Goal: Transaction & Acquisition: Purchase product/service

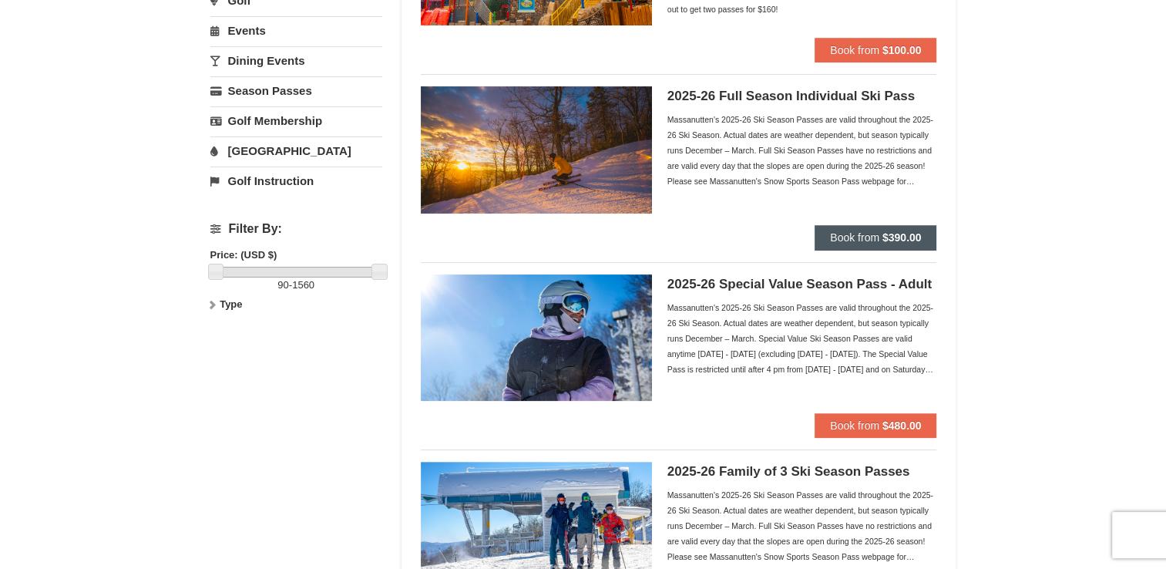
scroll to position [268, 0]
drag, startPoint x: 891, startPoint y: 238, endPoint x: 815, endPoint y: 333, distance: 121.7
click at [815, 333] on div "Massanutten's 2025-26 Ski Season Passes are valid throughout the 2025-26 Ski Se…" at bounding box center [802, 337] width 270 height 77
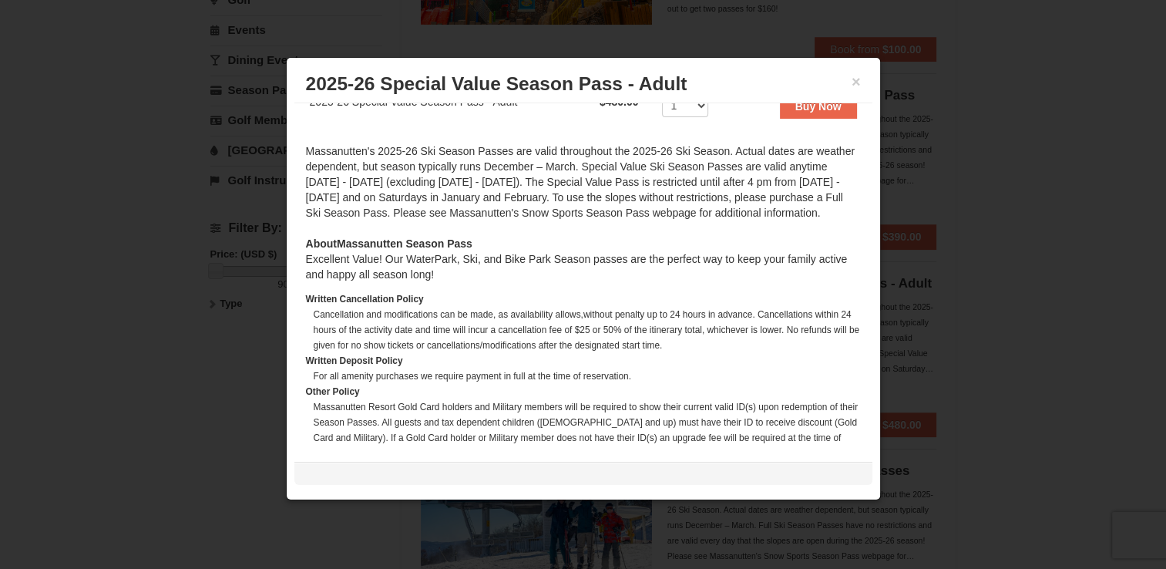
scroll to position [339, 0]
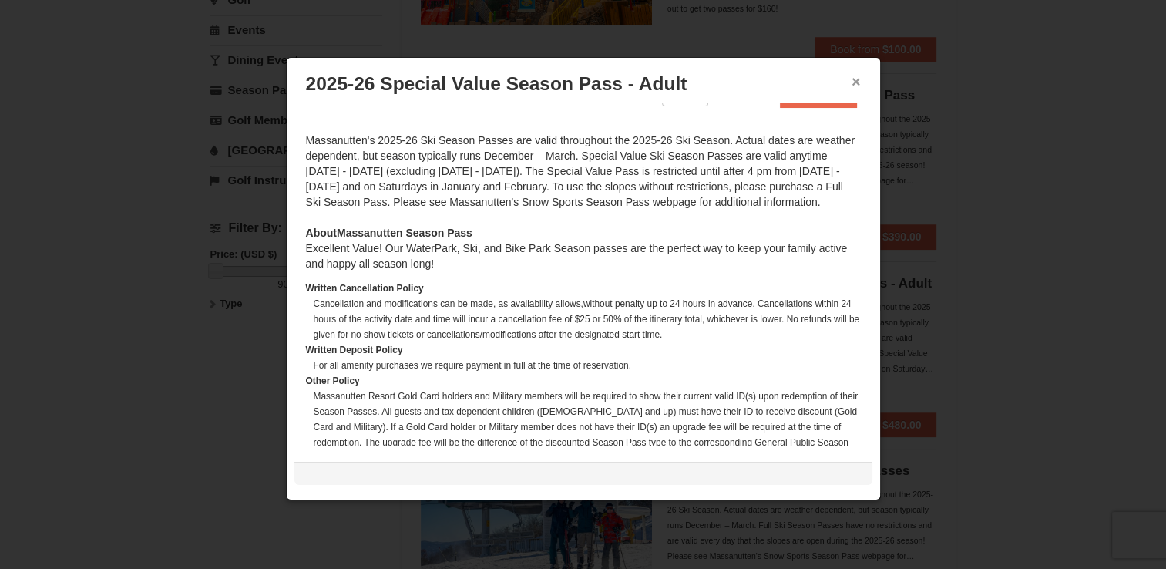
click at [857, 79] on button "×" at bounding box center [856, 81] width 9 height 15
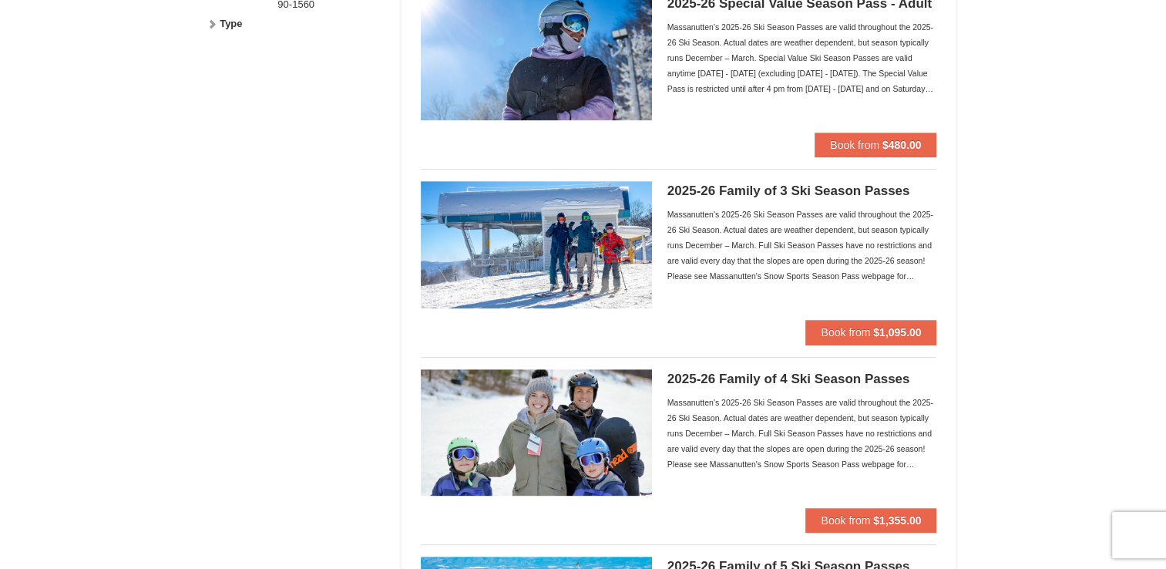
scroll to position [539, 0]
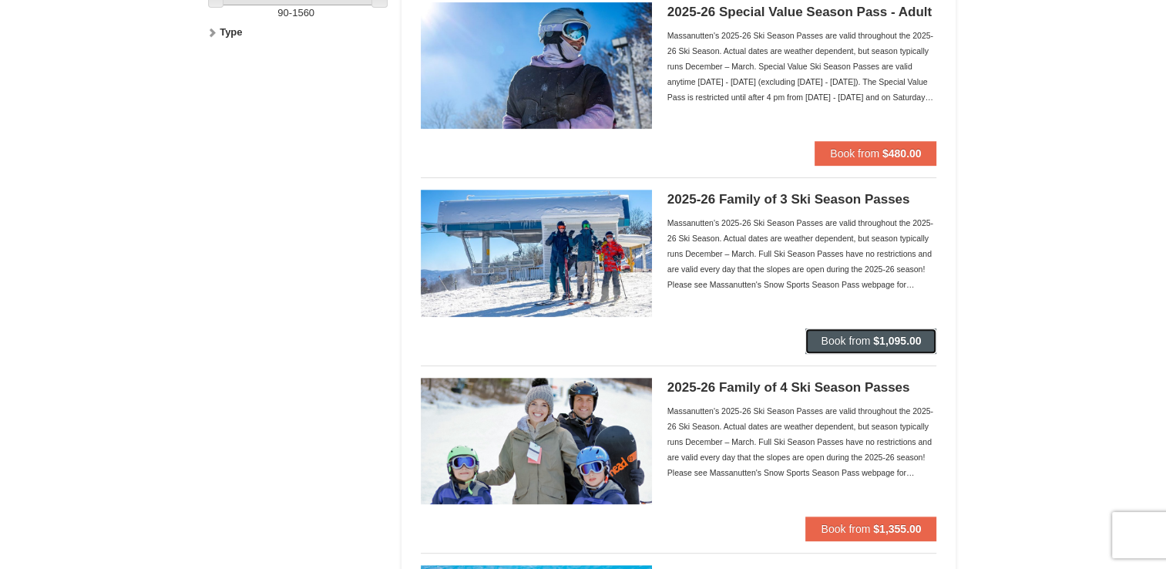
click at [878, 334] on strong "$1,095.00" at bounding box center [897, 340] width 48 height 12
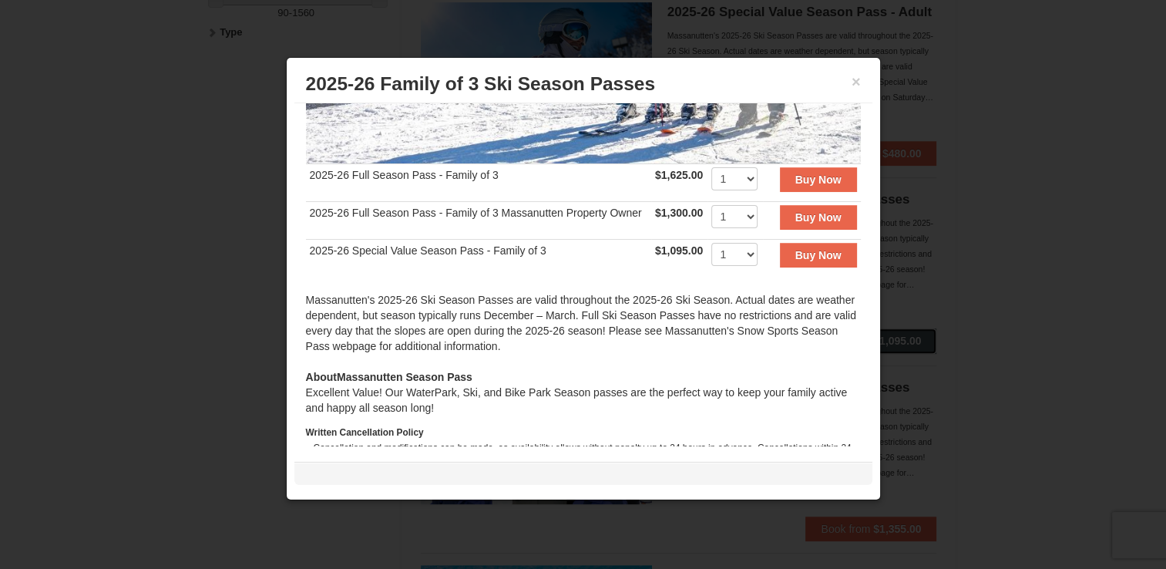
scroll to position [265, 0]
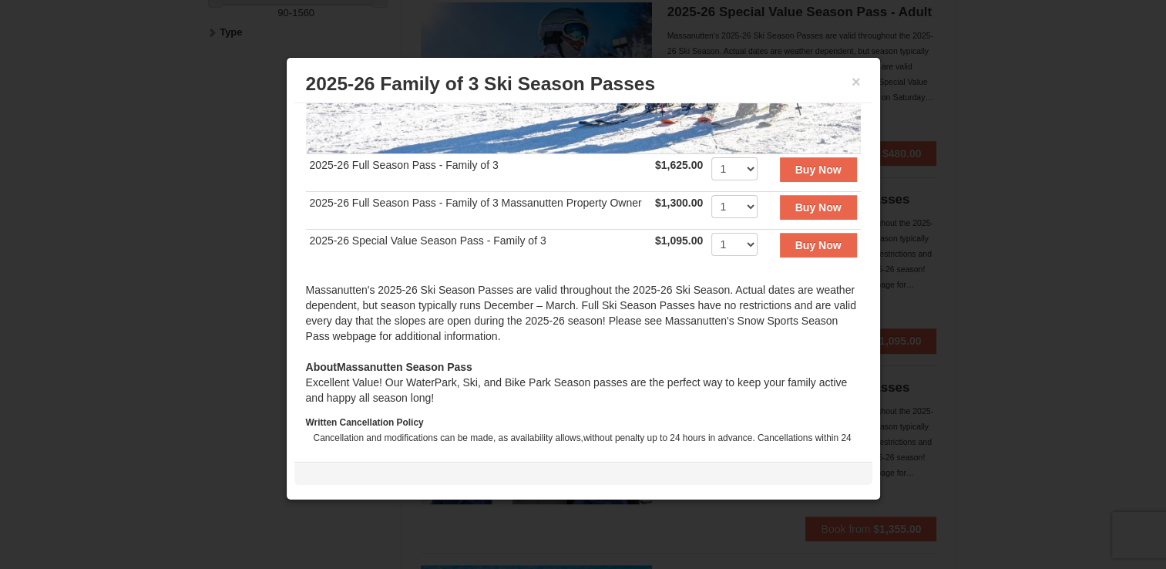
click at [732, 344] on div "Massanutten's 2025-26 Ski Season Passes are valid throughout the 2025-26 Ski Se…" at bounding box center [583, 320] width 555 height 77
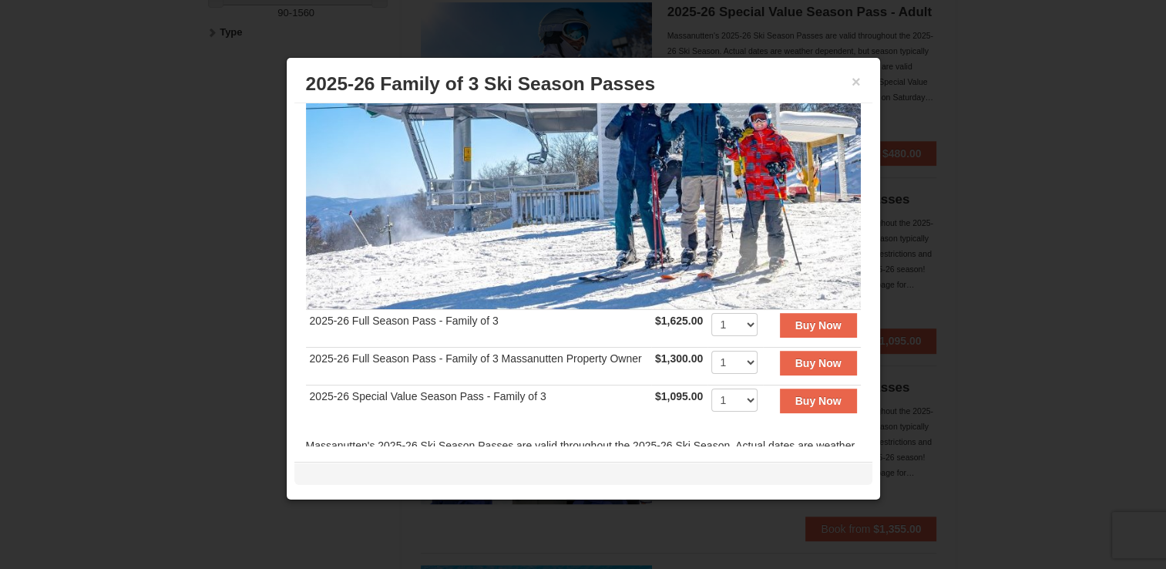
scroll to position [109, 0]
click at [420, 414] on td "2025-26 Special Value Season Pass - Family of 3" at bounding box center [478, 405] width 345 height 38
click at [855, 82] on button "×" at bounding box center [856, 81] width 9 height 15
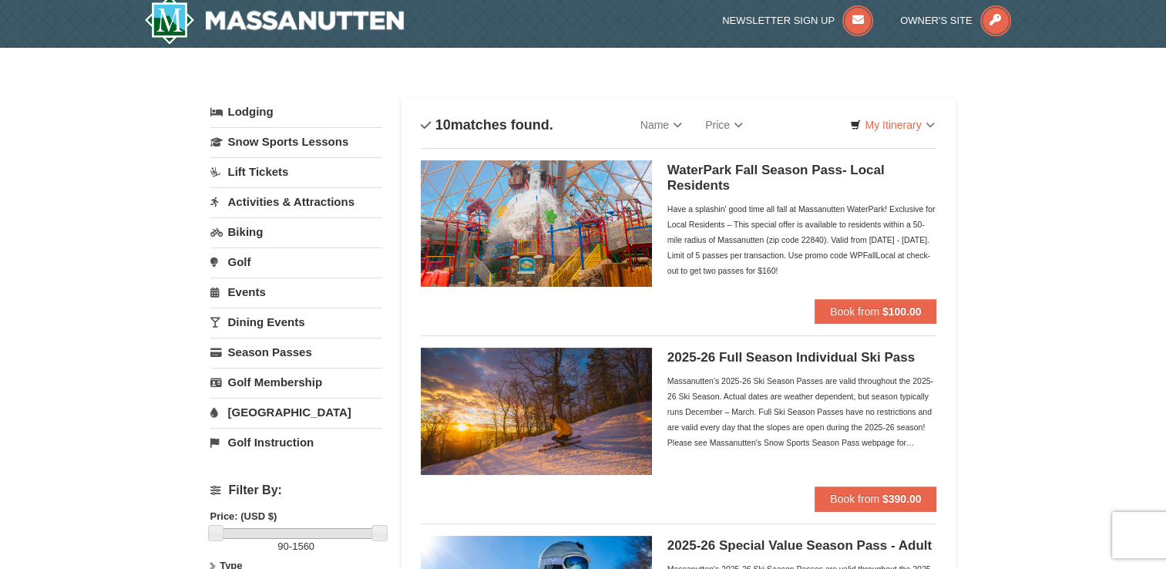
scroll to position [0, 0]
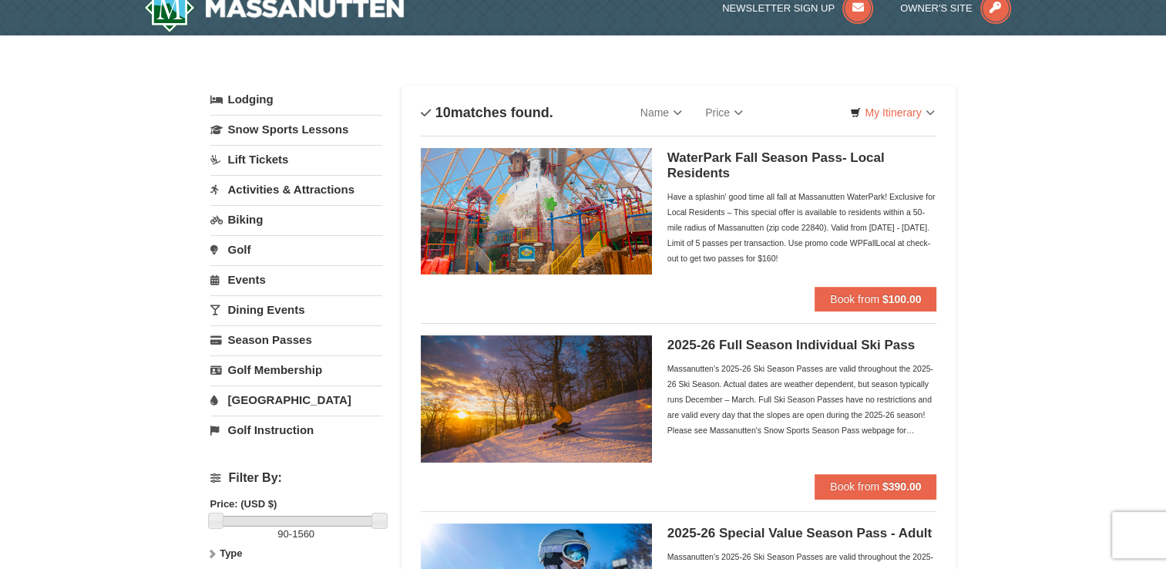
scroll to position [20, 0]
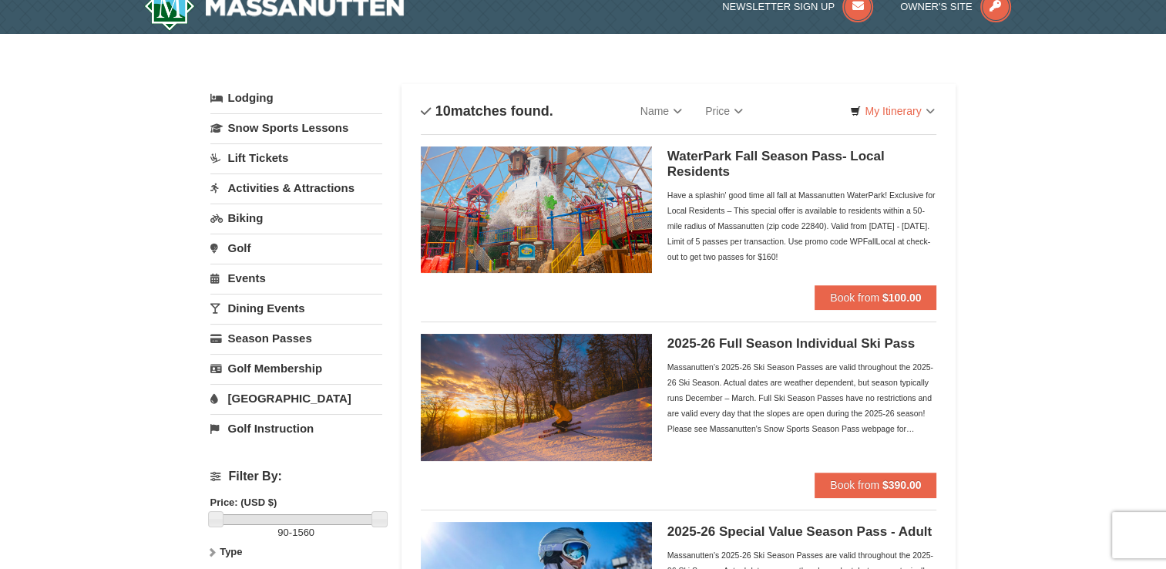
click at [765, 331] on div "2025-26 Full Season Individual Ski Pass Massanutten's 2025-26 Ski Season Passes…" at bounding box center [679, 402] width 516 height 163
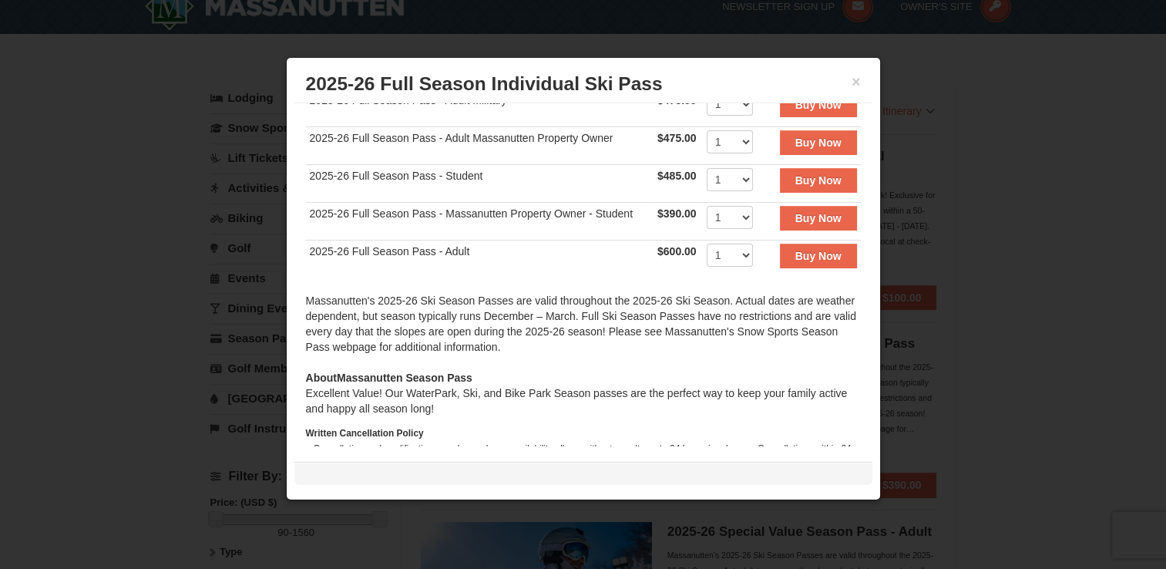
scroll to position [350, 0]
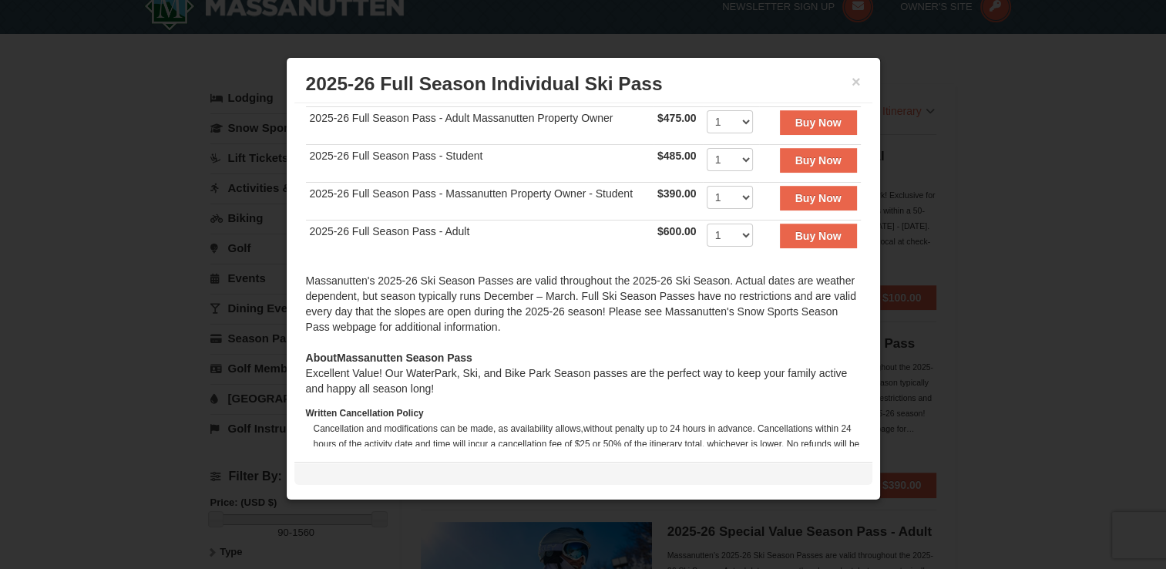
click at [861, 80] on div "× 2025-26 Full Season Individual Ski Pass" at bounding box center [583, 85] width 578 height 38
click at [853, 77] on button "×" at bounding box center [856, 81] width 9 height 15
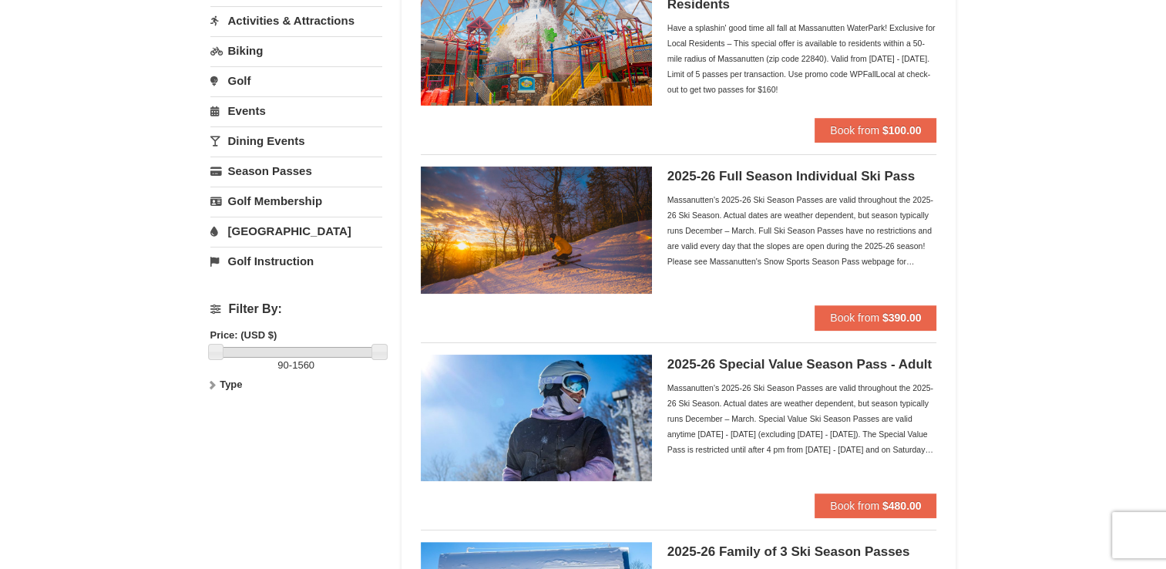
scroll to position [250, 0]
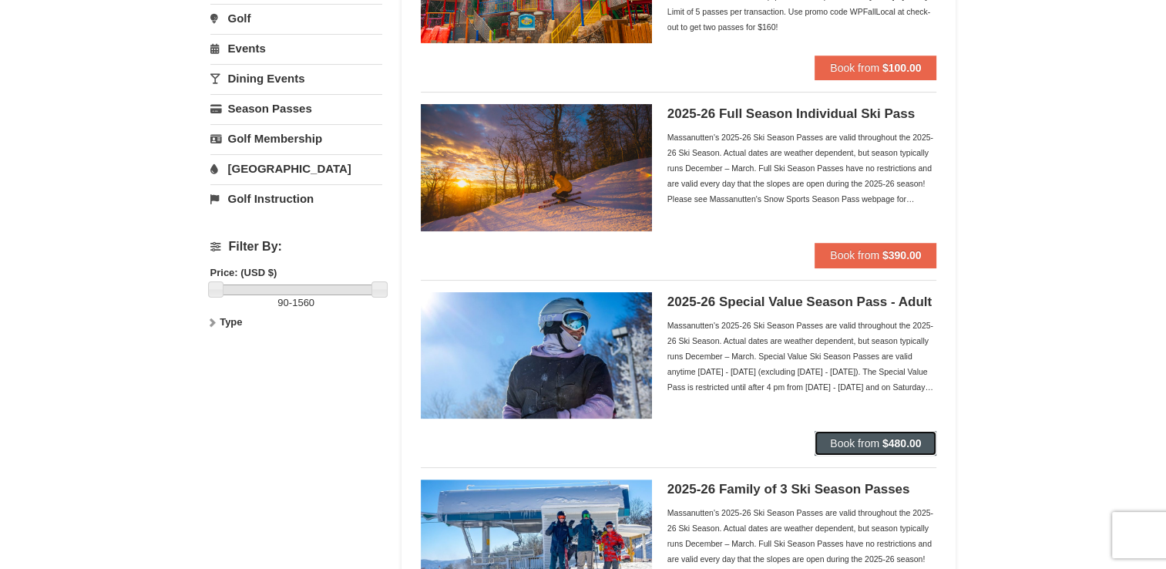
click at [875, 448] on span "Book from" at bounding box center [854, 443] width 49 height 12
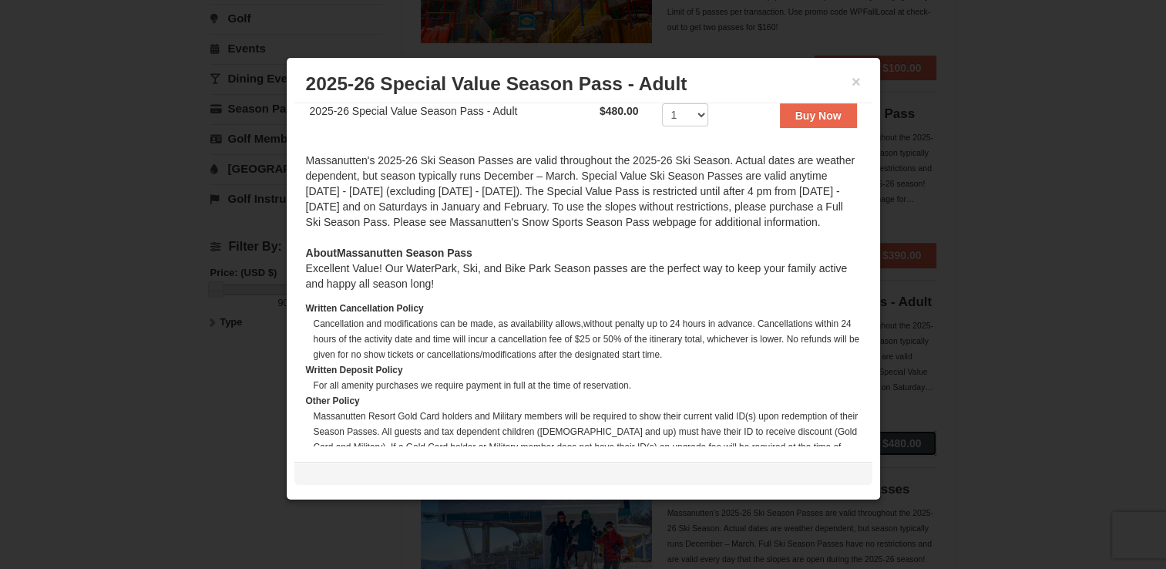
scroll to position [305, 0]
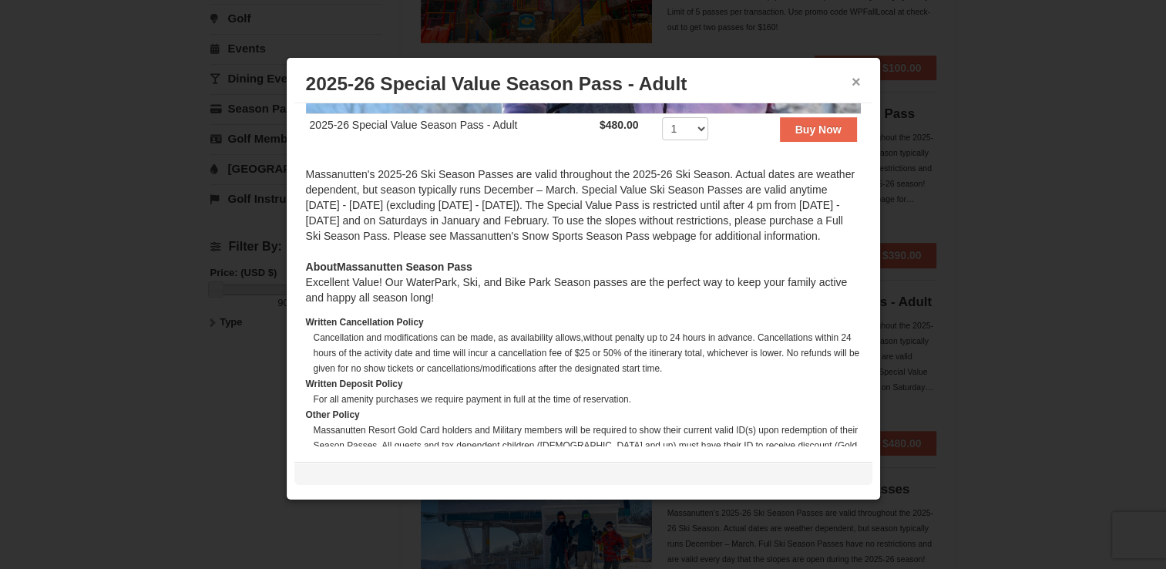
click at [858, 79] on button "×" at bounding box center [856, 81] width 9 height 15
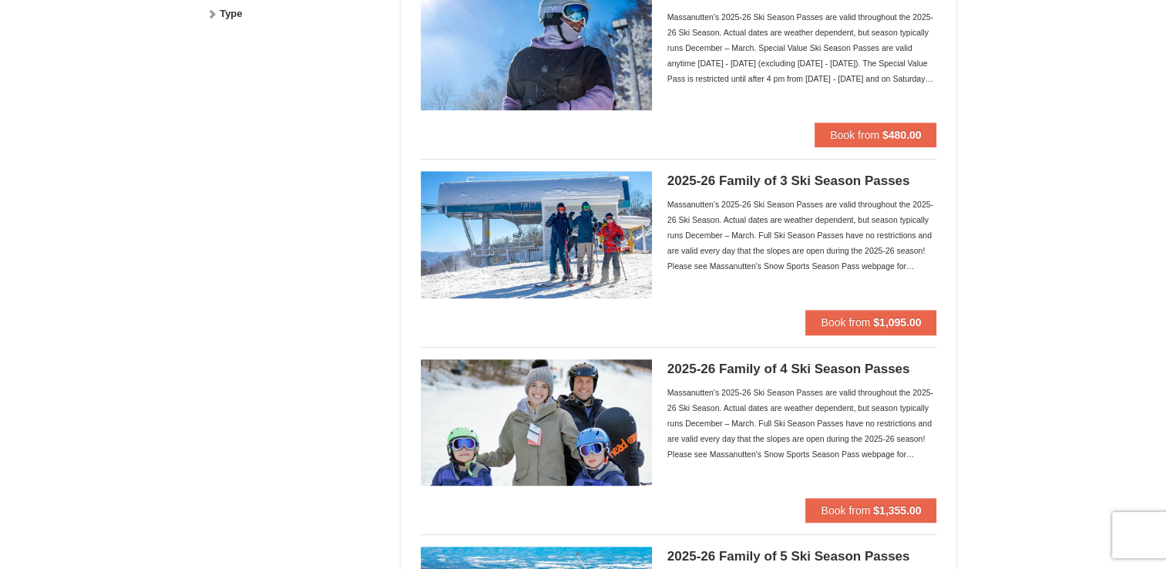
scroll to position [551, 0]
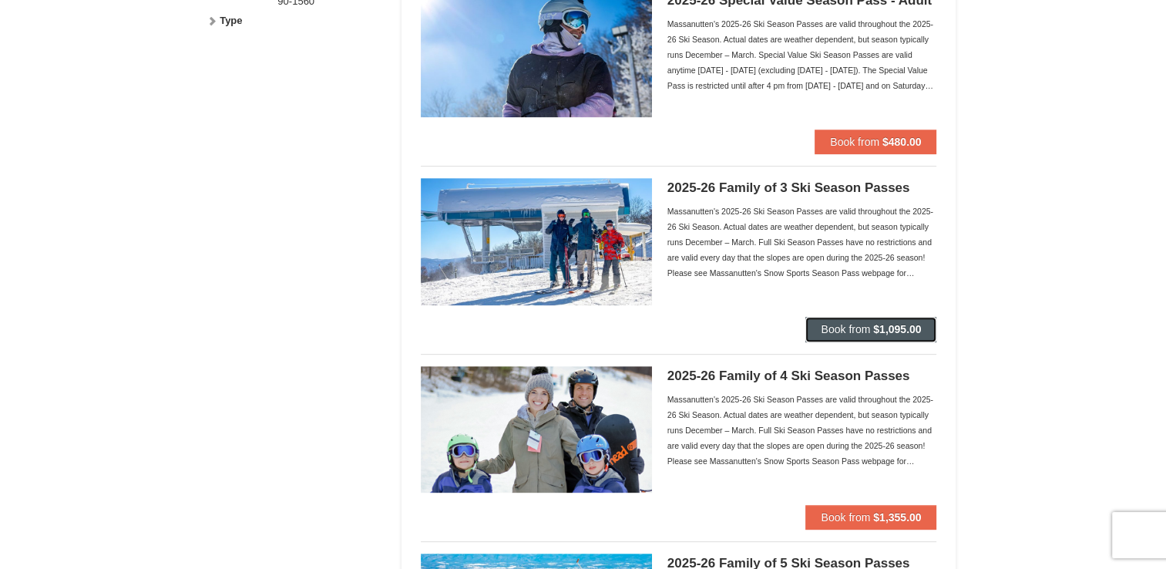
click at [911, 327] on strong "$1,095.00" at bounding box center [897, 329] width 48 height 12
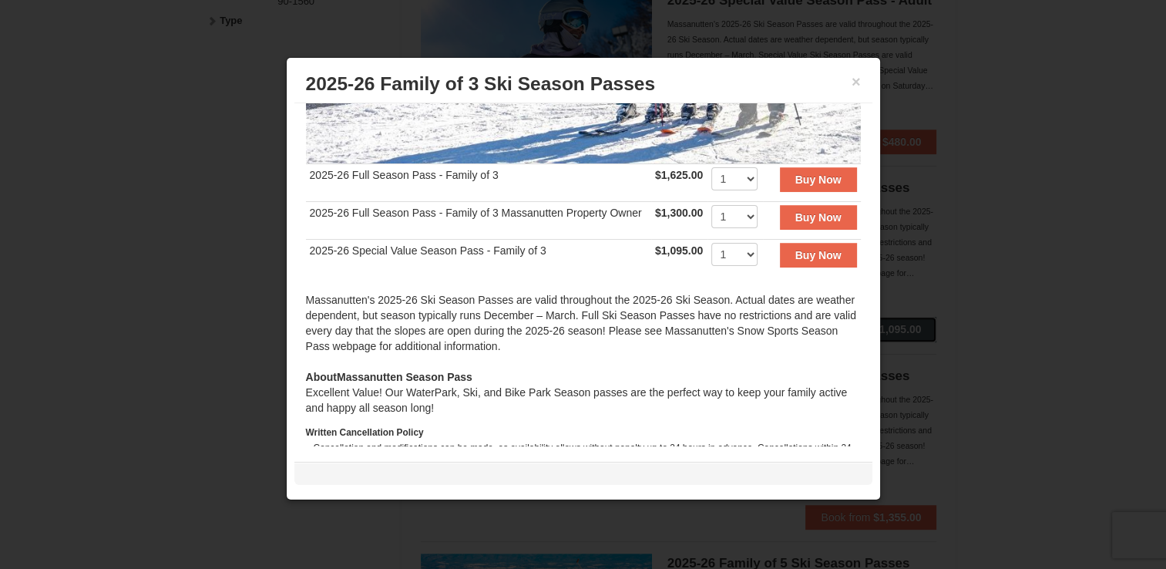
scroll to position [472, 0]
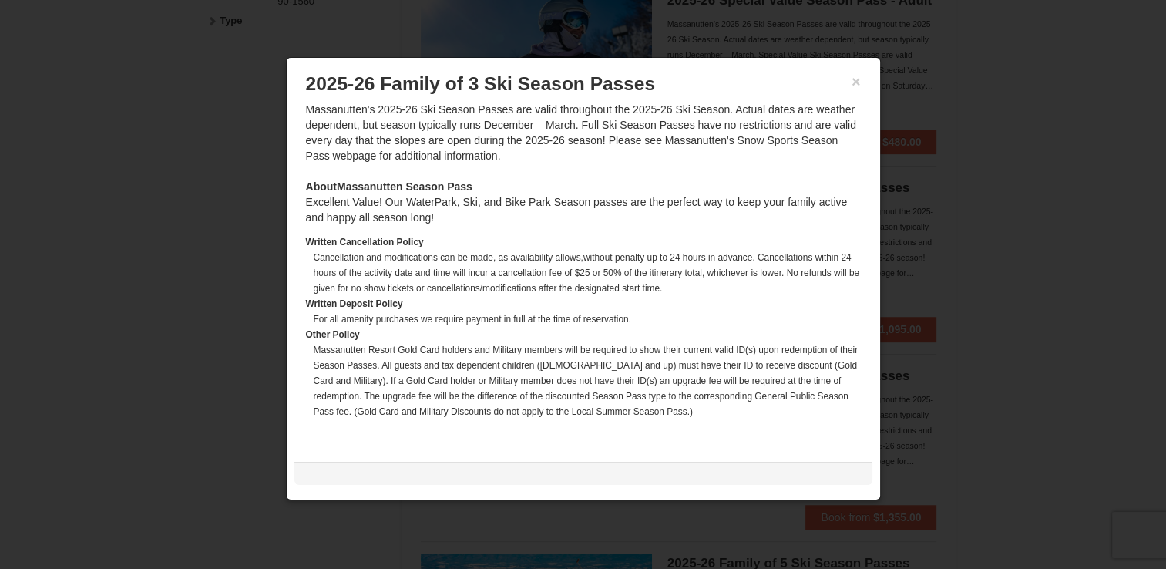
click at [860, 75] on div "× 2025-26 Family of 3 Ski Season Passes" at bounding box center [583, 85] width 578 height 38
click at [857, 80] on button "×" at bounding box center [856, 81] width 9 height 15
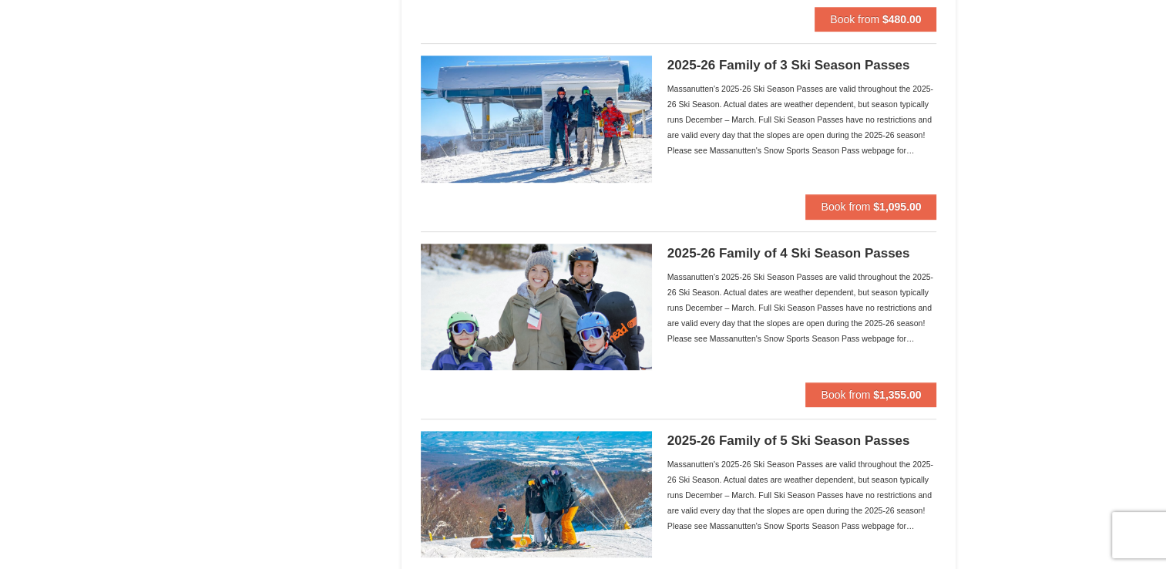
scroll to position [723, 0]
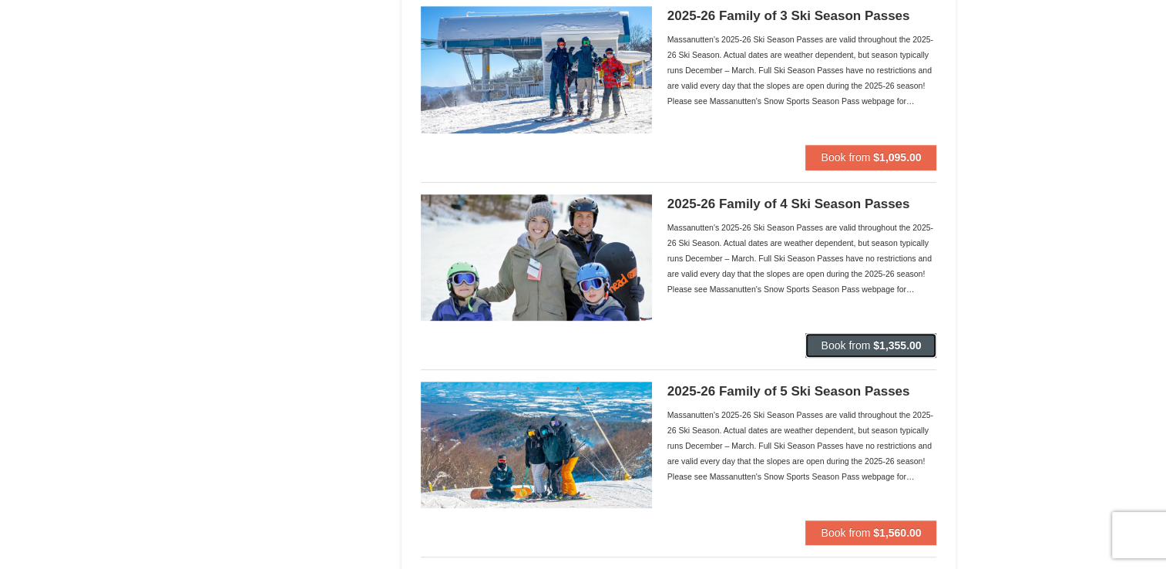
click at [906, 351] on button "Book from $1,355.00" at bounding box center [870, 345] width 131 height 25
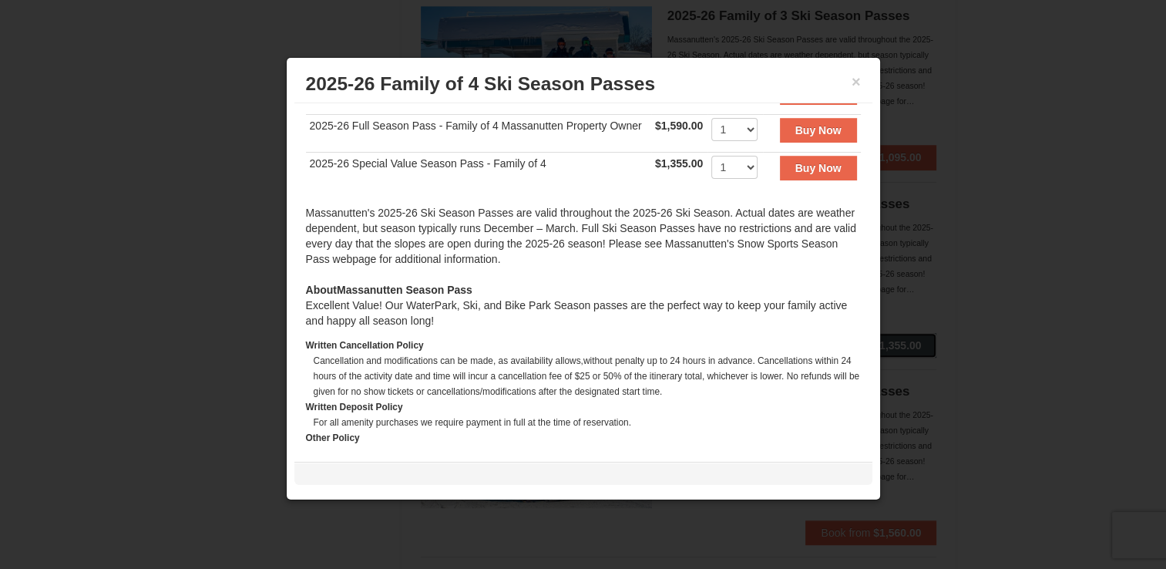
scroll to position [256, 0]
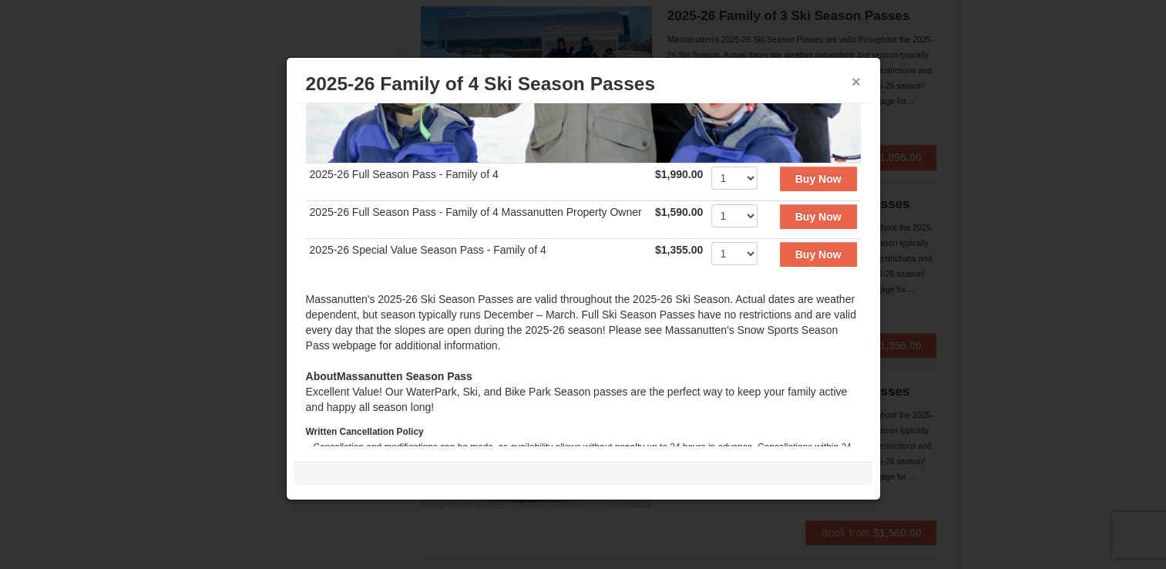
click at [857, 82] on button "×" at bounding box center [856, 81] width 9 height 15
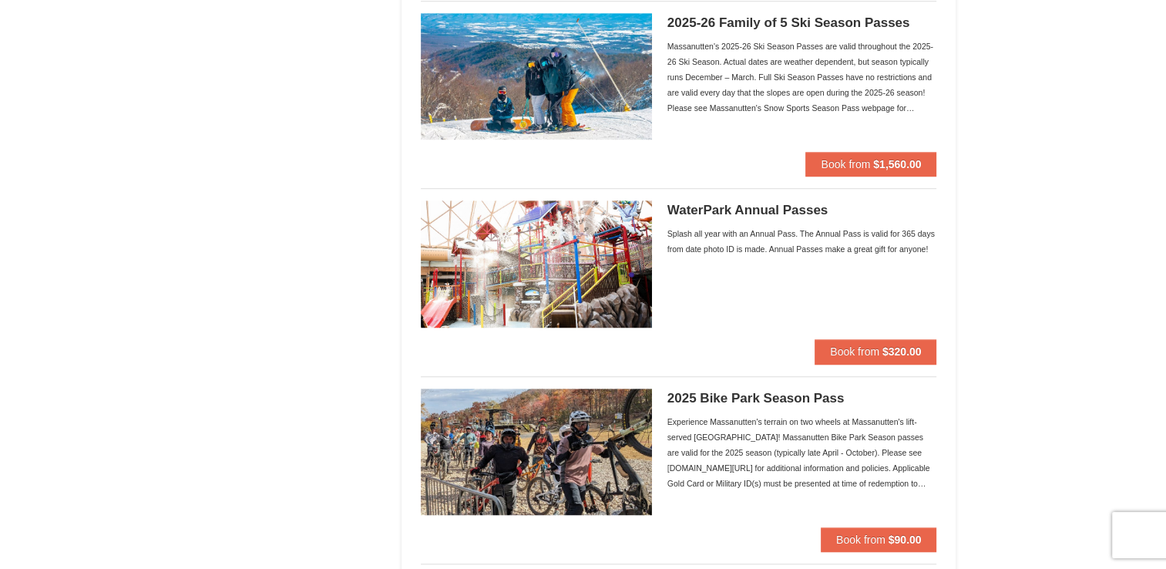
scroll to position [986, 0]
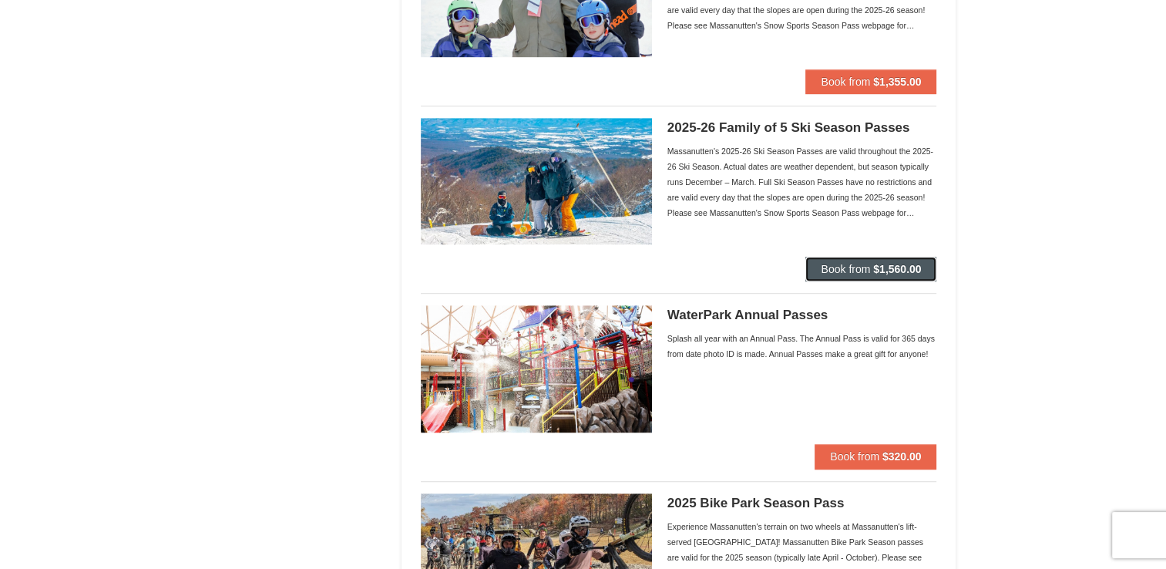
click at [860, 263] on span "Book from" at bounding box center [845, 269] width 49 height 12
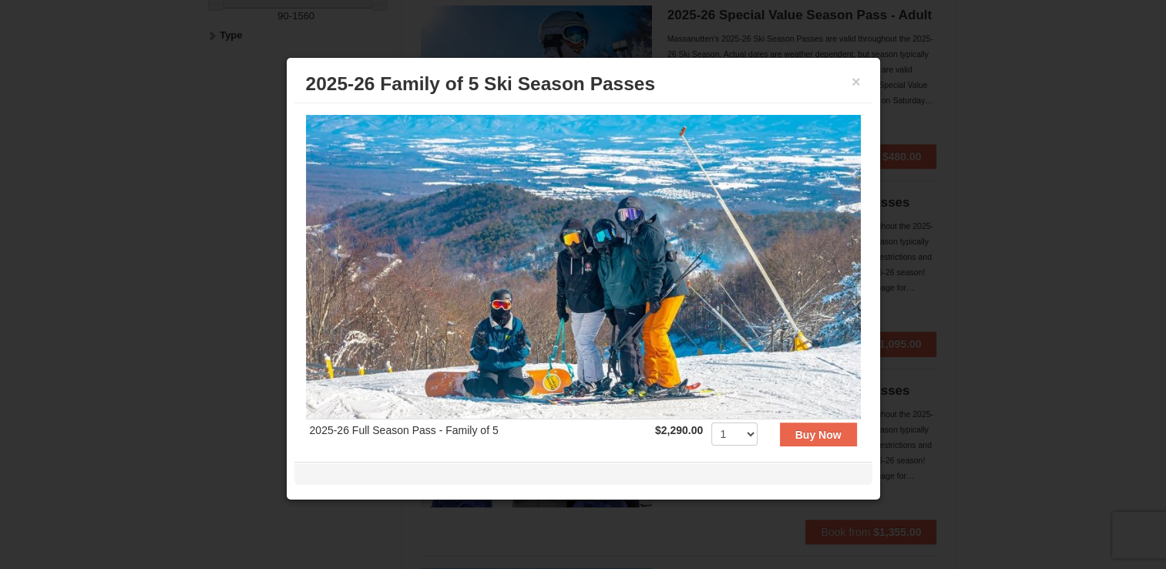
scroll to position [521, 0]
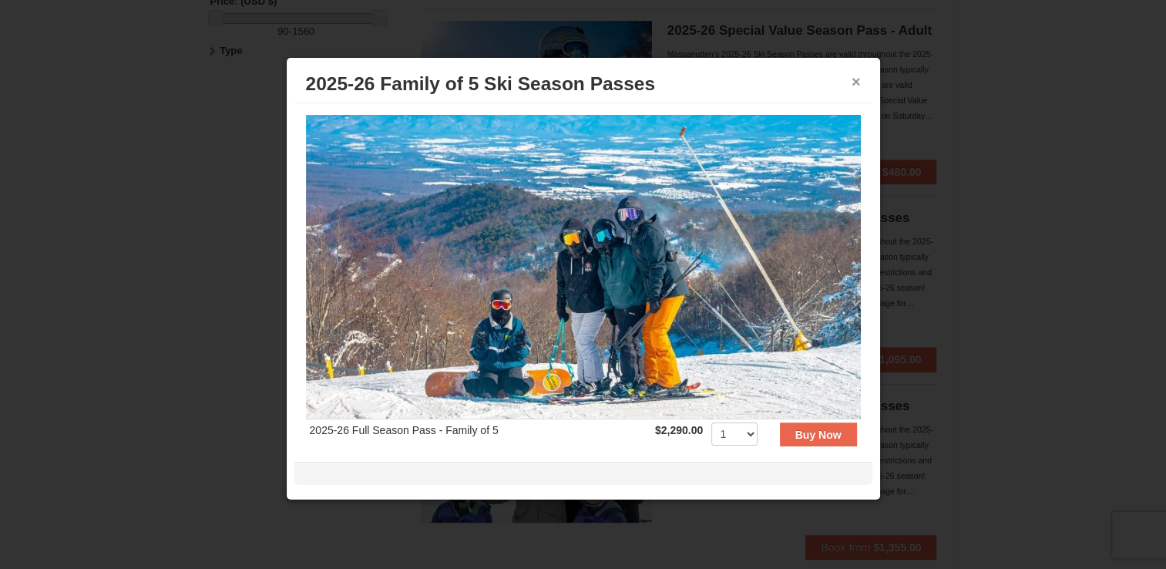
click at [857, 78] on button "×" at bounding box center [856, 81] width 9 height 15
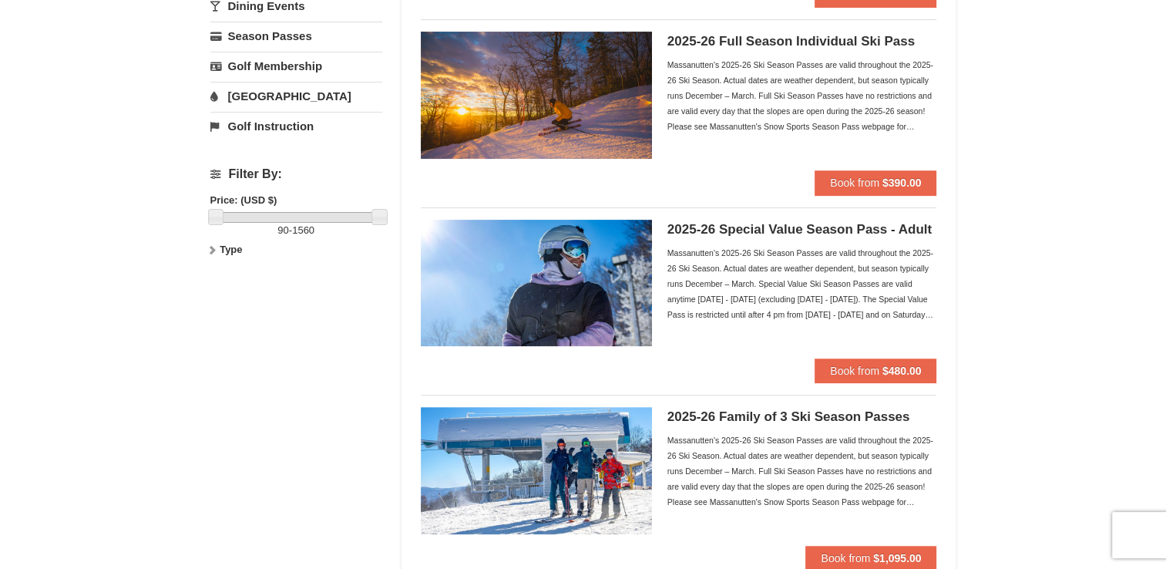
scroll to position [321, 0]
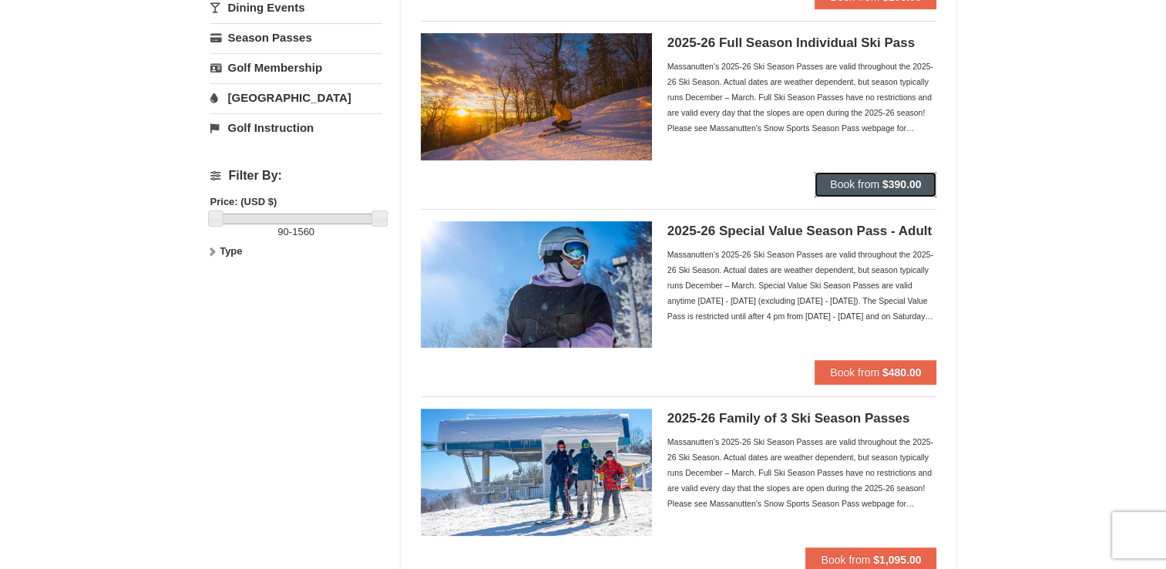
click at [918, 180] on strong "$390.00" at bounding box center [901, 184] width 39 height 12
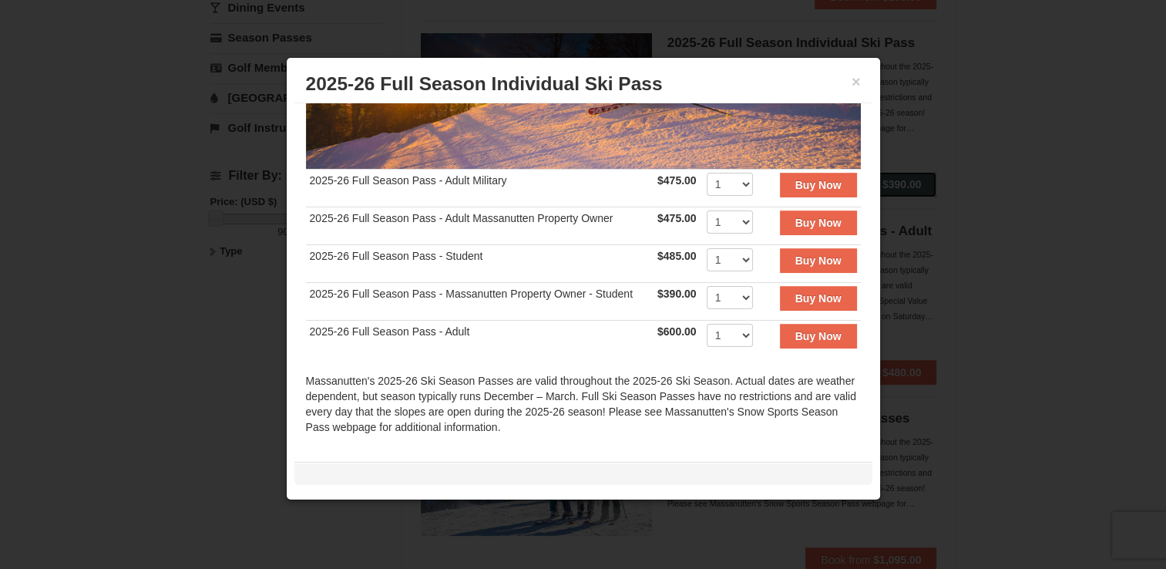
scroll to position [250, 0]
click at [860, 78] on button "×" at bounding box center [856, 81] width 9 height 15
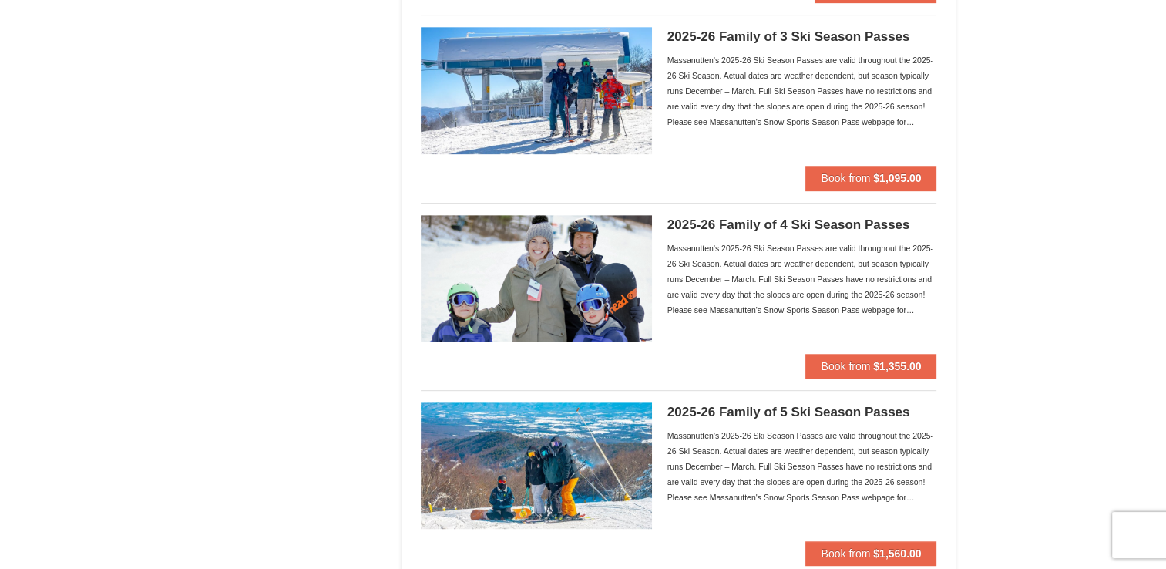
scroll to position [701, 0]
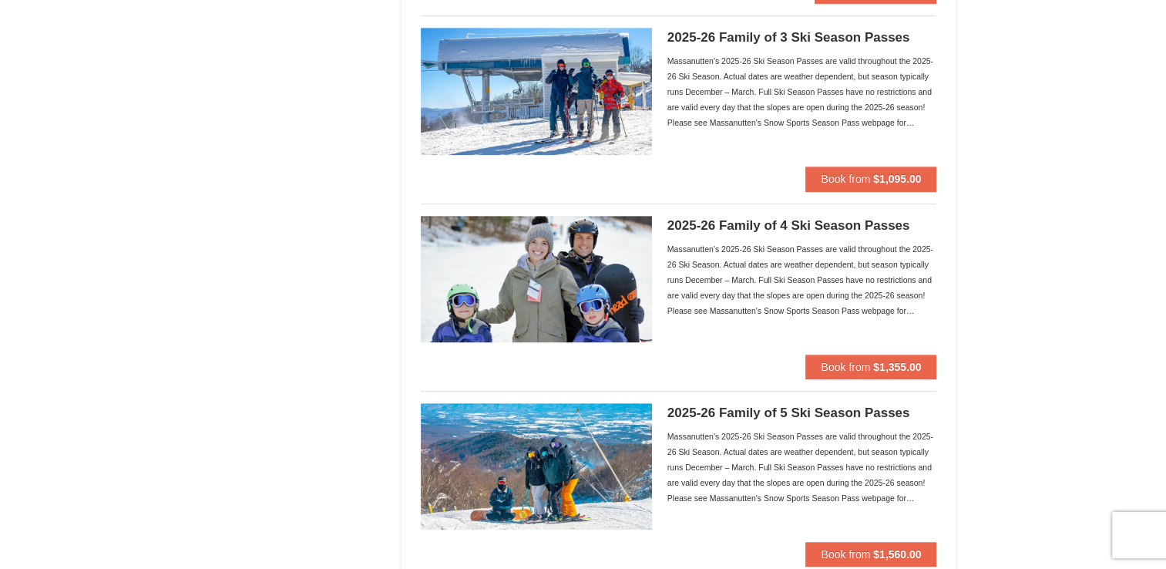
click at [1013, 119] on div "× Categories Filter My Itinerary Questions? [PHONE_NUMBER] Lodging Arrival Plea…" at bounding box center [583, 362] width 1166 height 2018
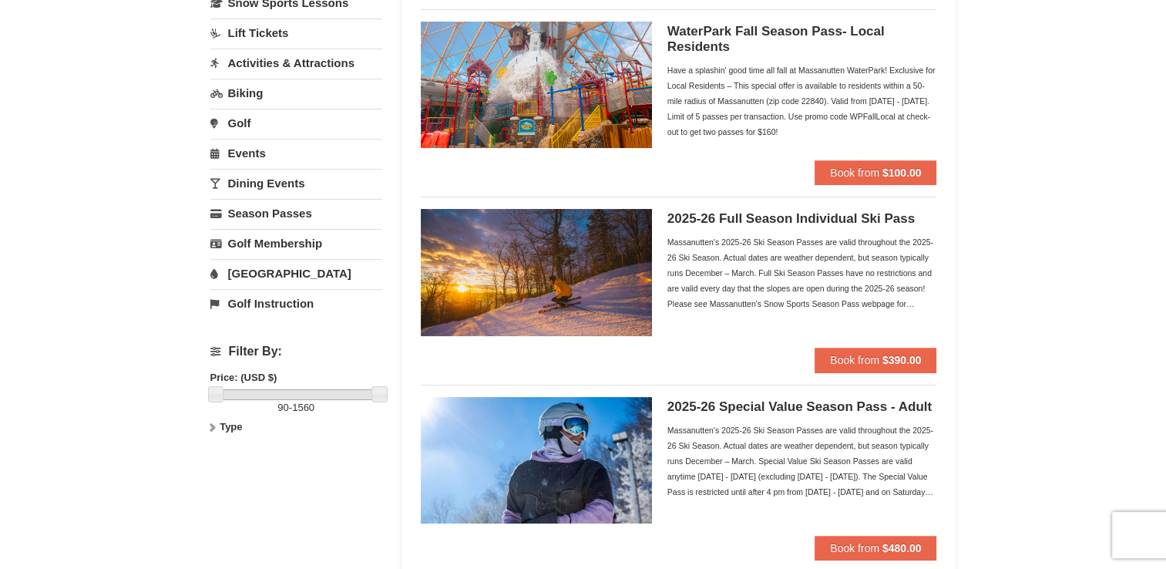
scroll to position [0, 0]
